Goal: Register for event/course

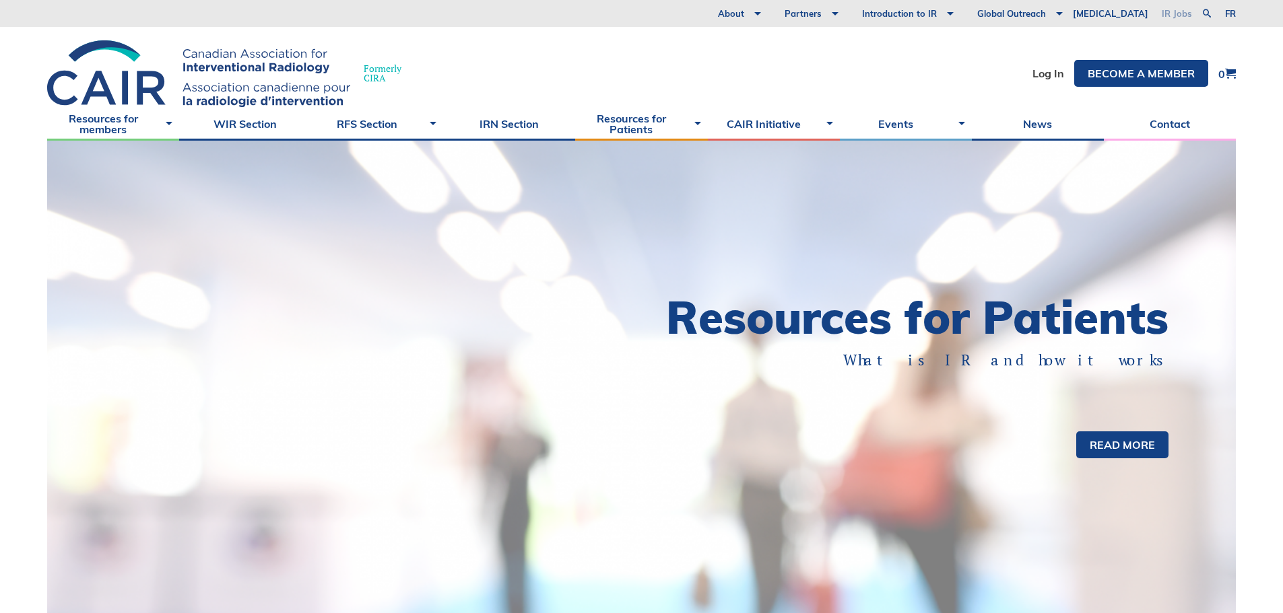
click at [1173, 16] on link "IR Jobs" at bounding box center [1177, 13] width 44 height 27
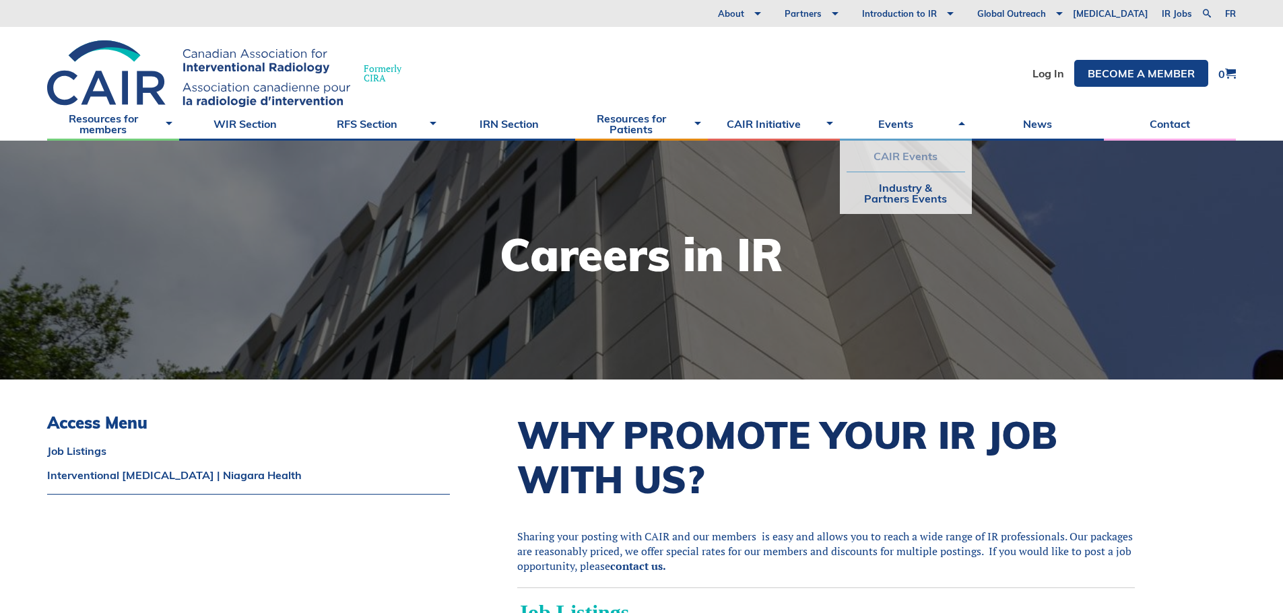
click at [897, 147] on link "CAIR Events" at bounding box center [905, 156] width 119 height 31
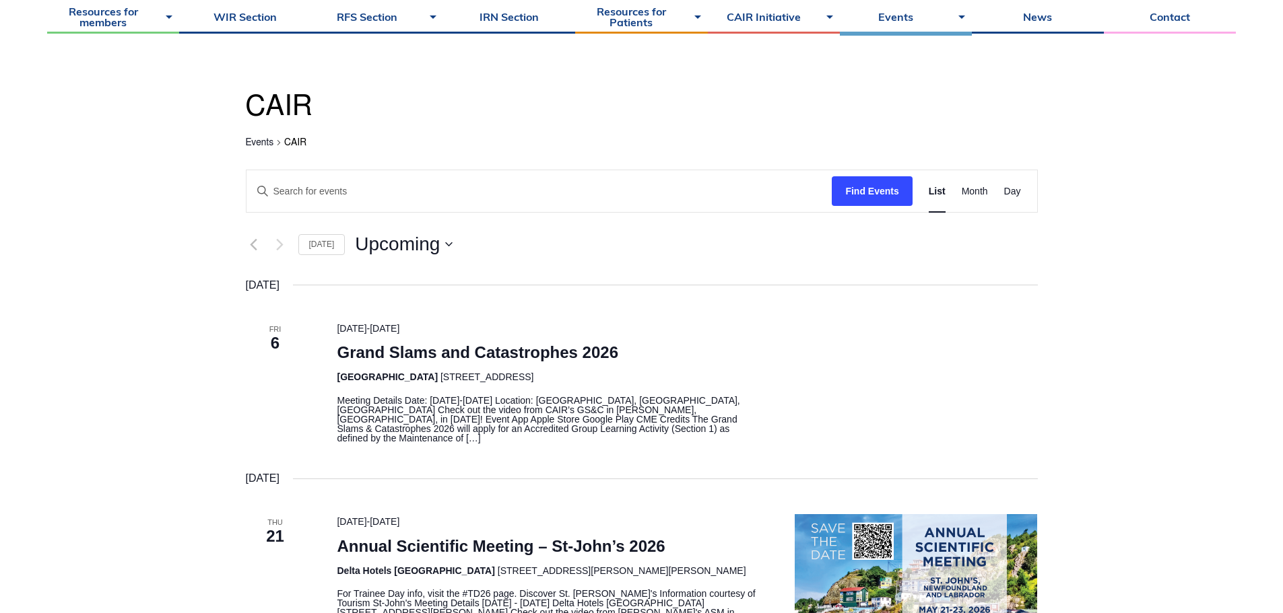
scroll to position [202, 0]
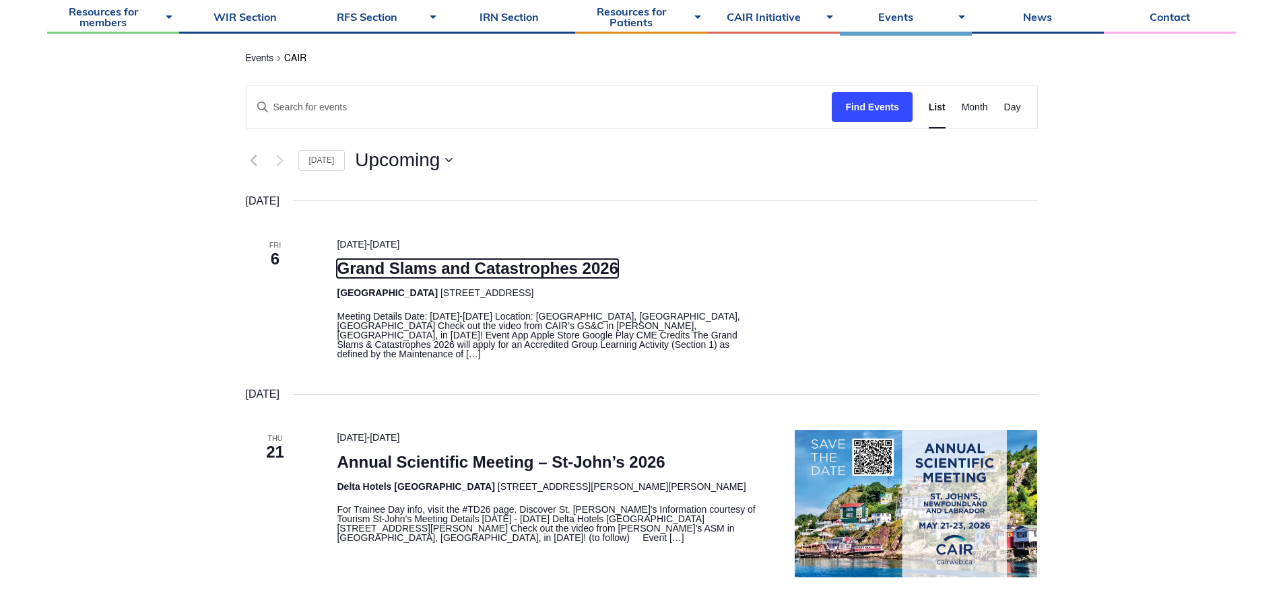
click at [561, 267] on link "Grand Slams and Catastrophes 2026" at bounding box center [477, 268] width 281 height 19
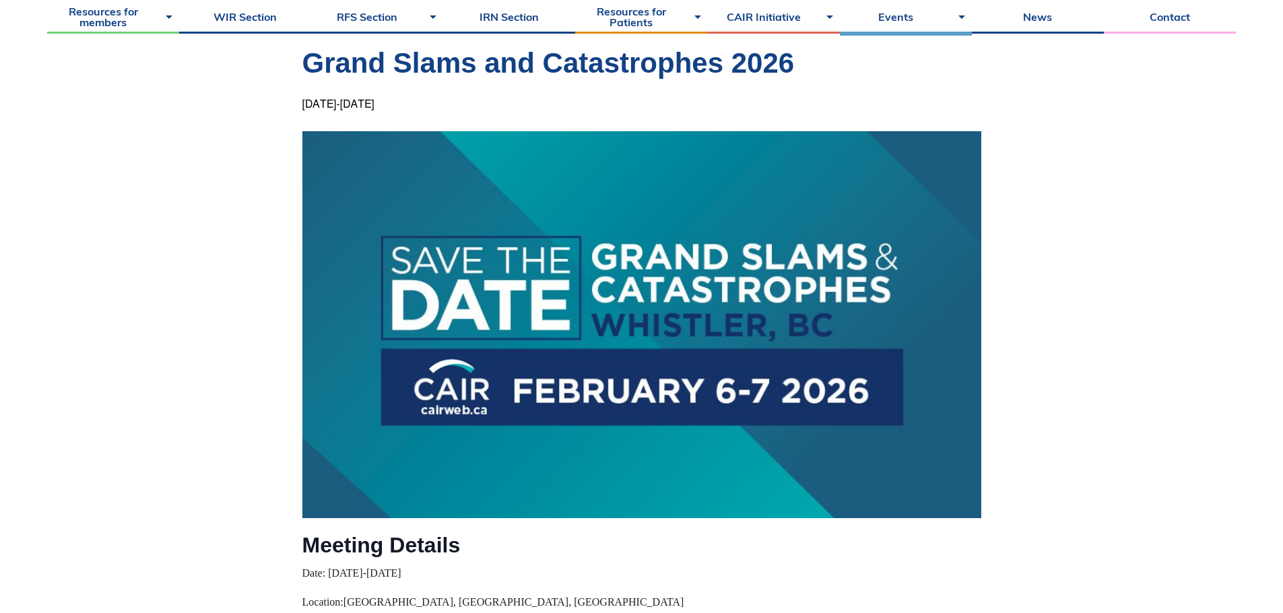
scroll to position [202, 0]
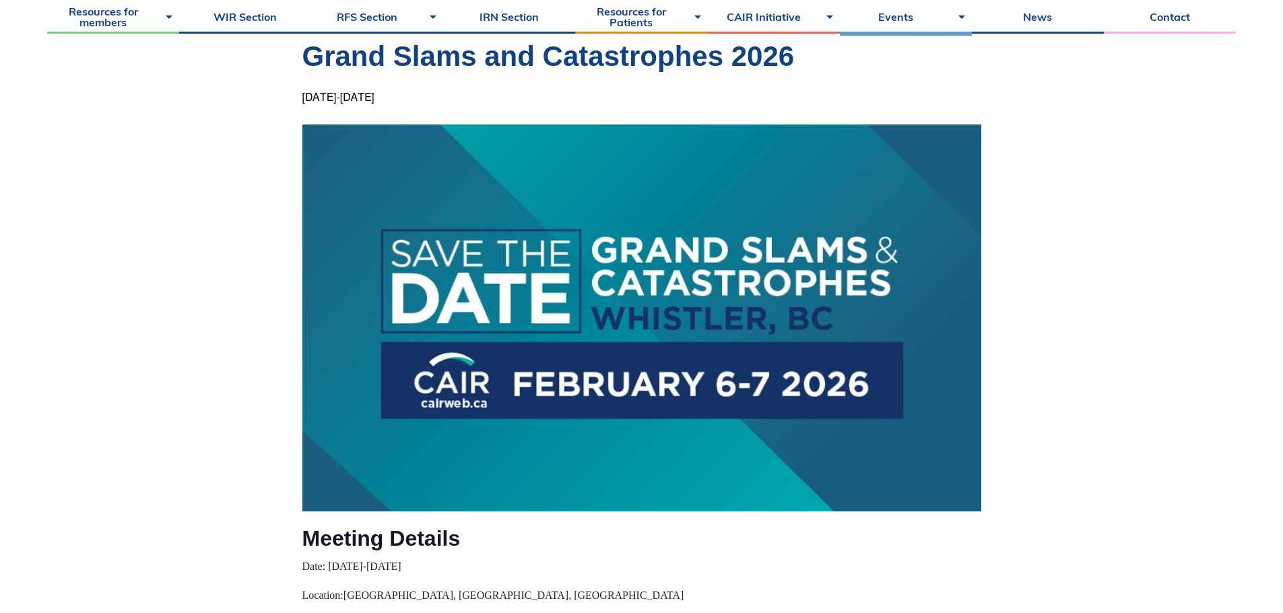
click at [741, 321] on img at bounding box center [641, 319] width 679 height 388
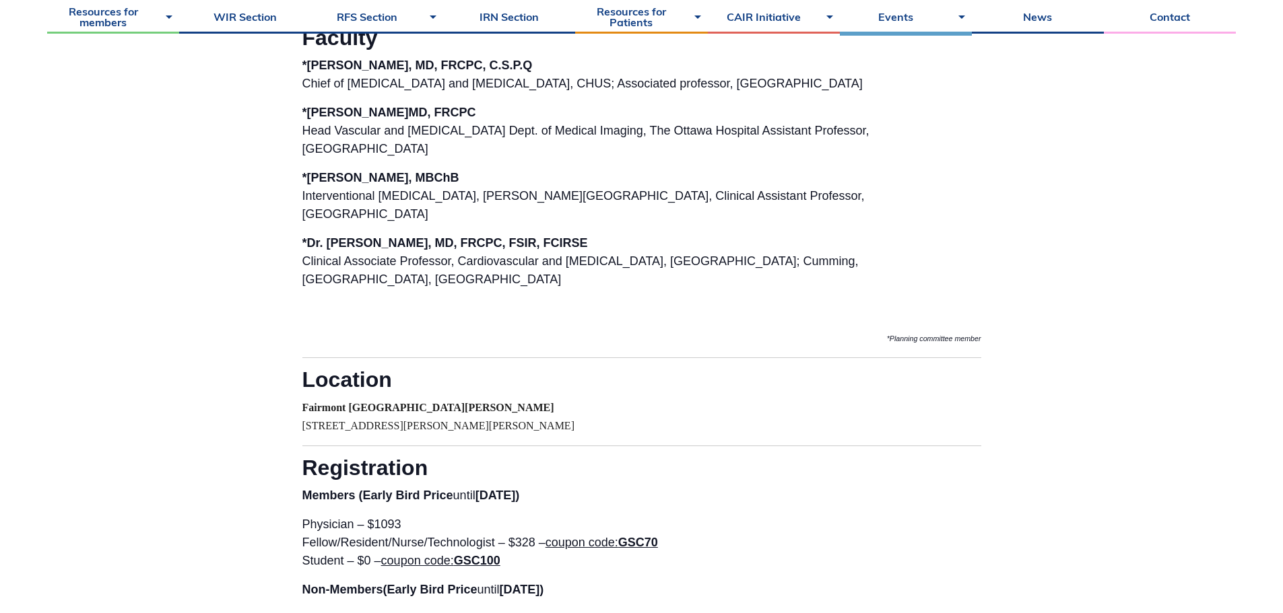
scroll to position [1885, 0]
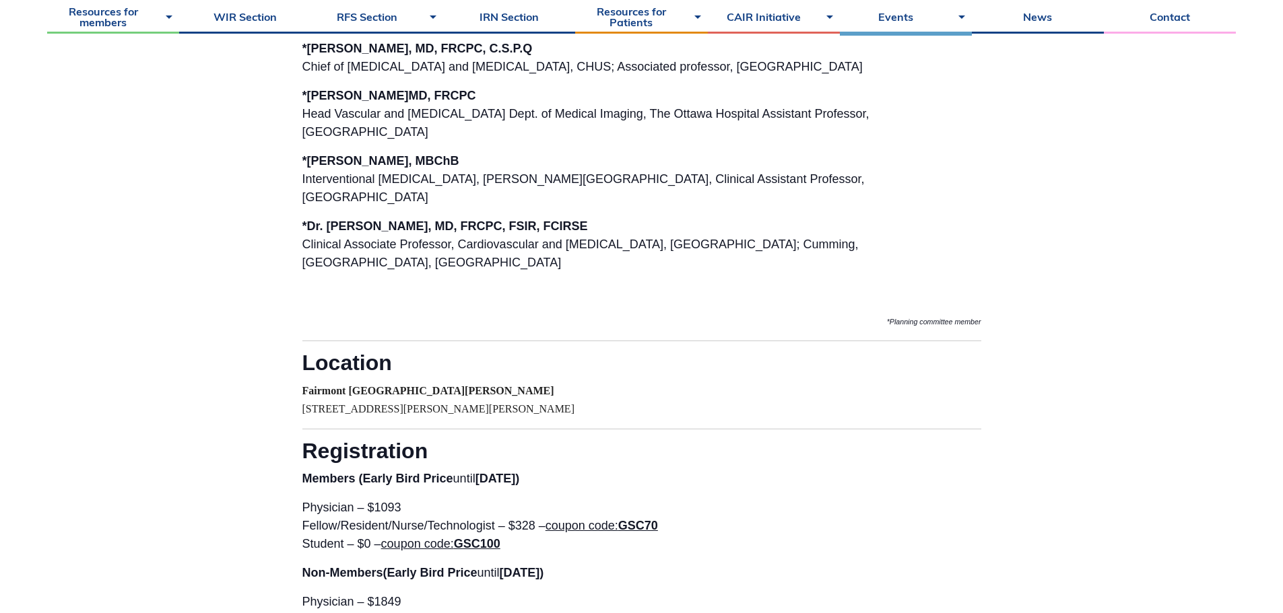
drag, startPoint x: 609, startPoint y: 398, endPoint x: 669, endPoint y: 391, distance: 61.0
click at [669, 391] on p "Fairmont Château Lake Louise 111 Lake Louise Dr, Lake Louise, AB T0L 1E0" at bounding box center [641, 400] width 679 height 36
click at [670, 391] on p "Fairmont Château Lake Louise 111 Lake Louise Dr, Lake Louise, AB T0L 1E0" at bounding box center [641, 400] width 679 height 36
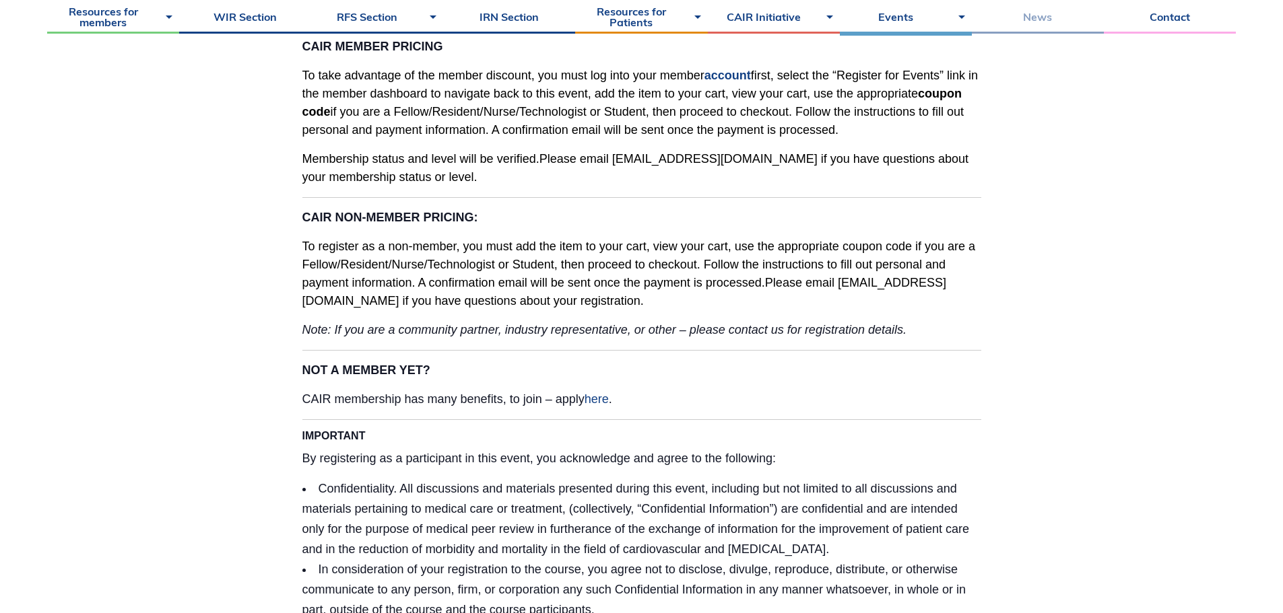
scroll to position [2693, 0]
